Goal: Transaction & Acquisition: Purchase product/service

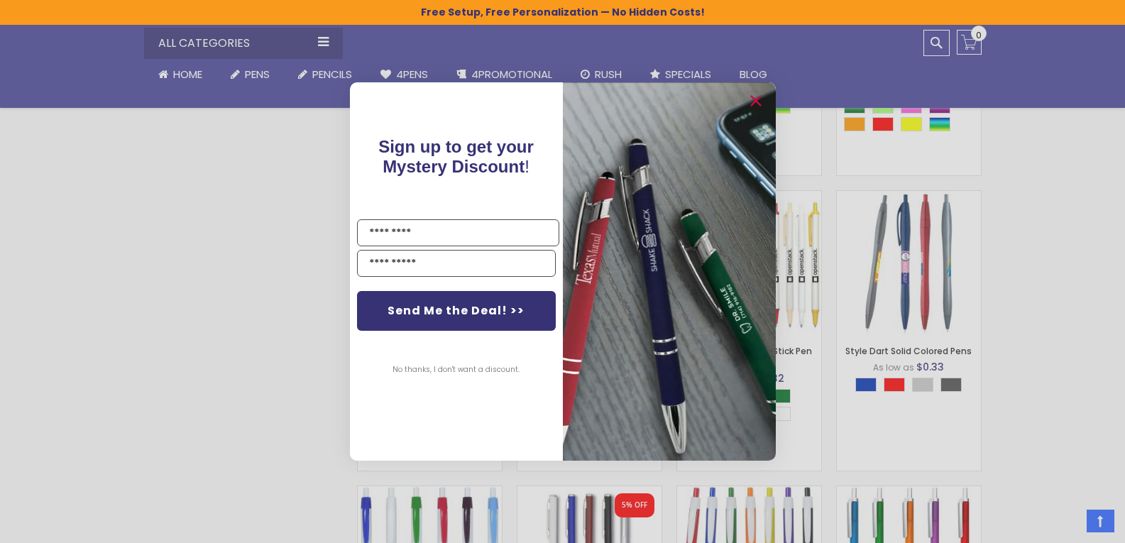
scroll to position [923, 0]
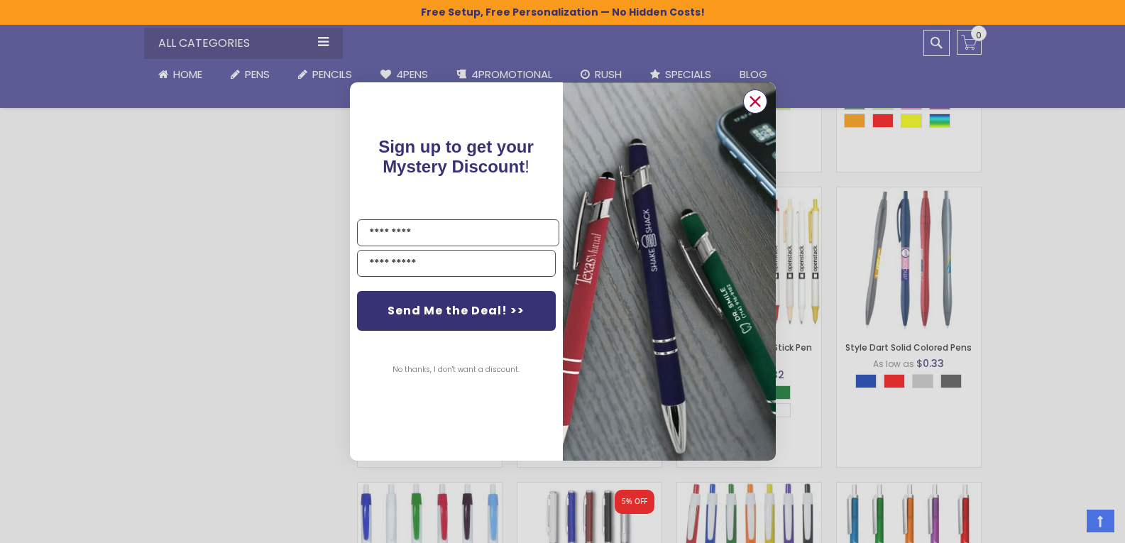
click at [757, 92] on circle "Close dialog" at bounding box center [754, 101] width 21 height 21
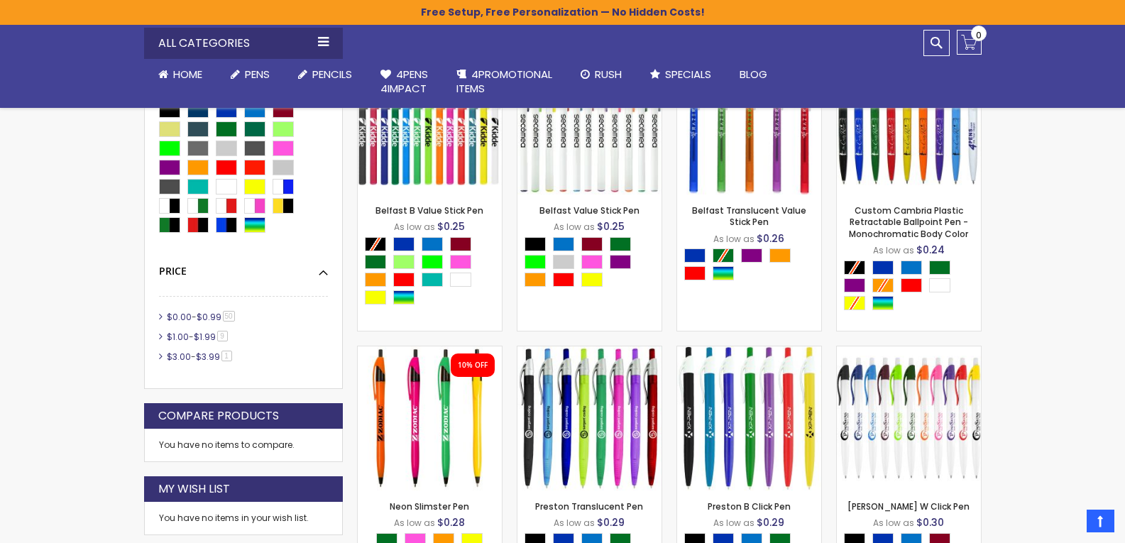
scroll to position [498, 0]
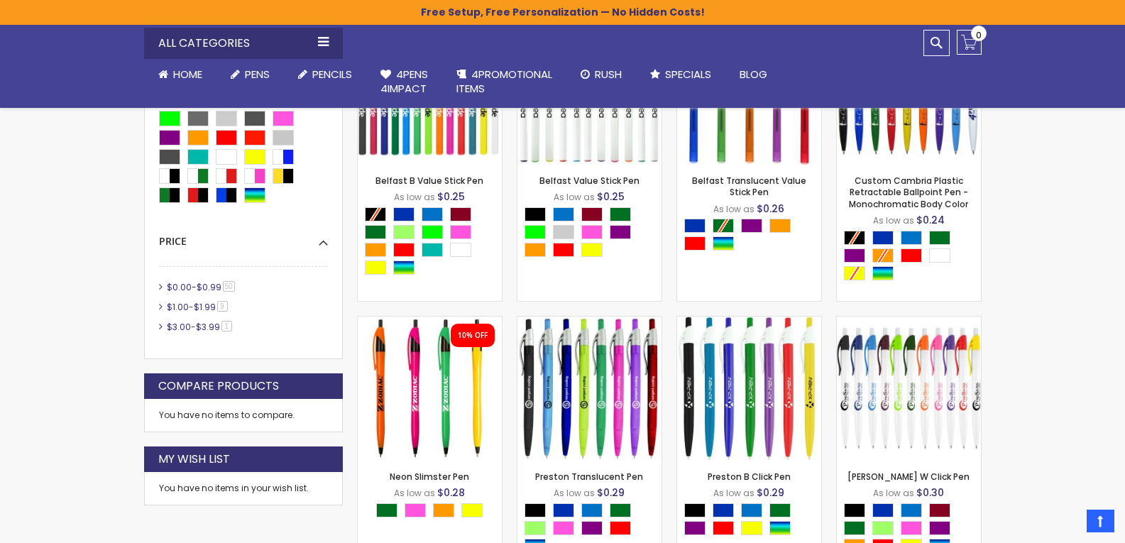
click at [186, 286] on span "$0.00" at bounding box center [179, 287] width 25 height 12
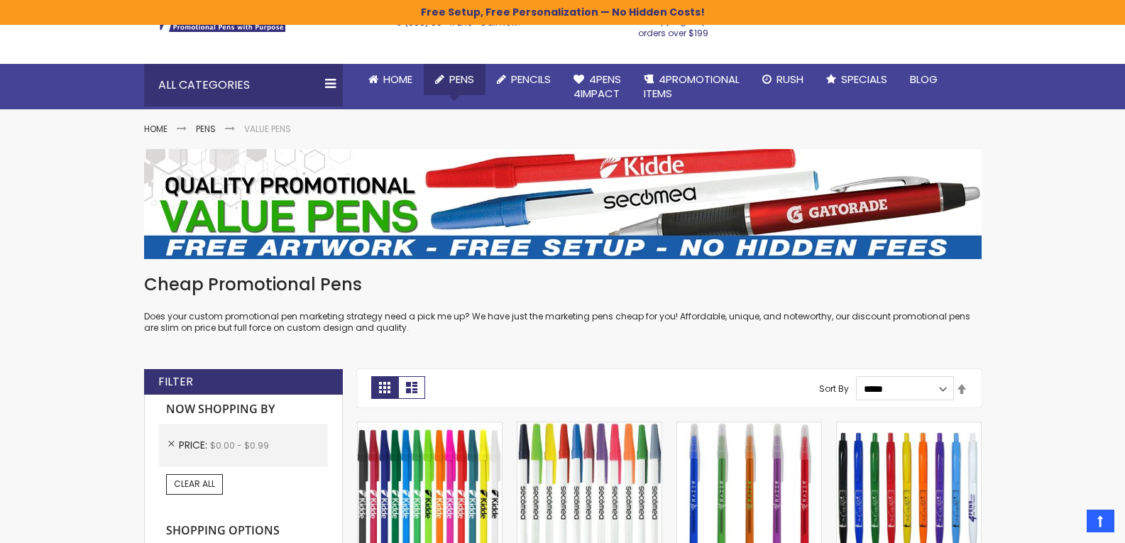
scroll to position [72, 0]
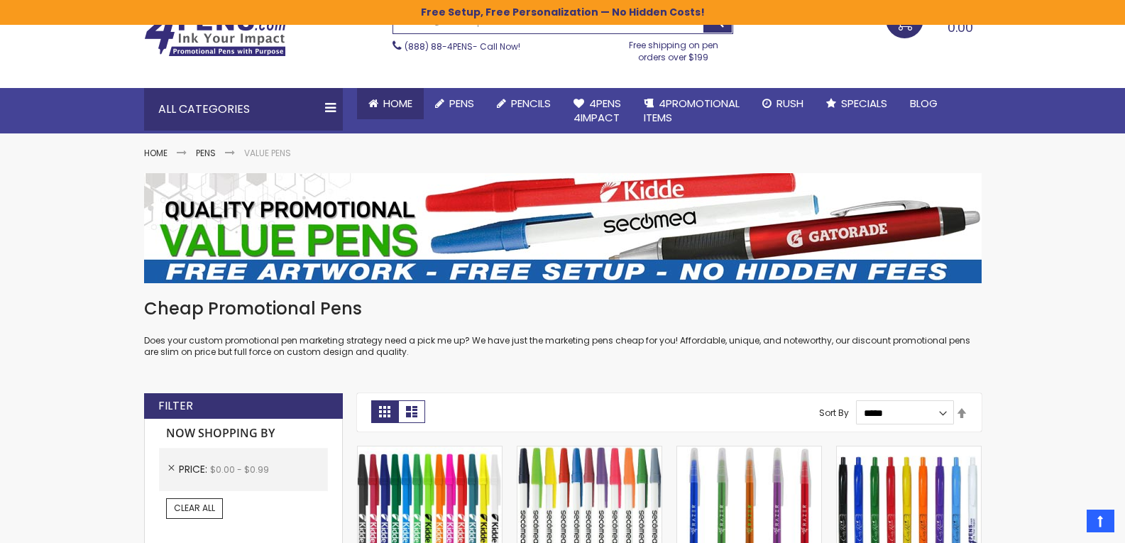
click at [390, 102] on span "Home" at bounding box center [397, 103] width 29 height 15
